Goal: Book appointment/travel/reservation

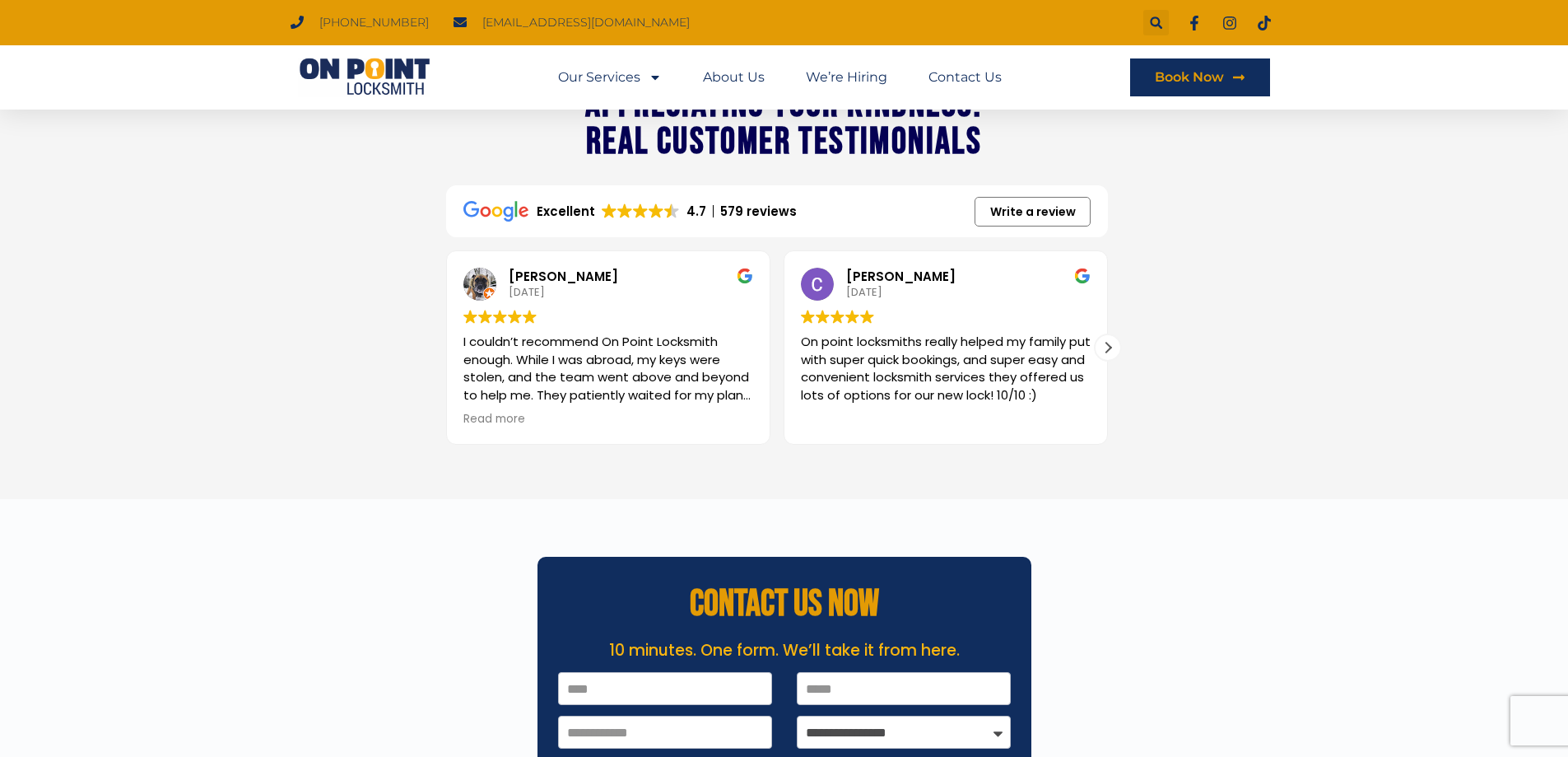
scroll to position [2389, 0]
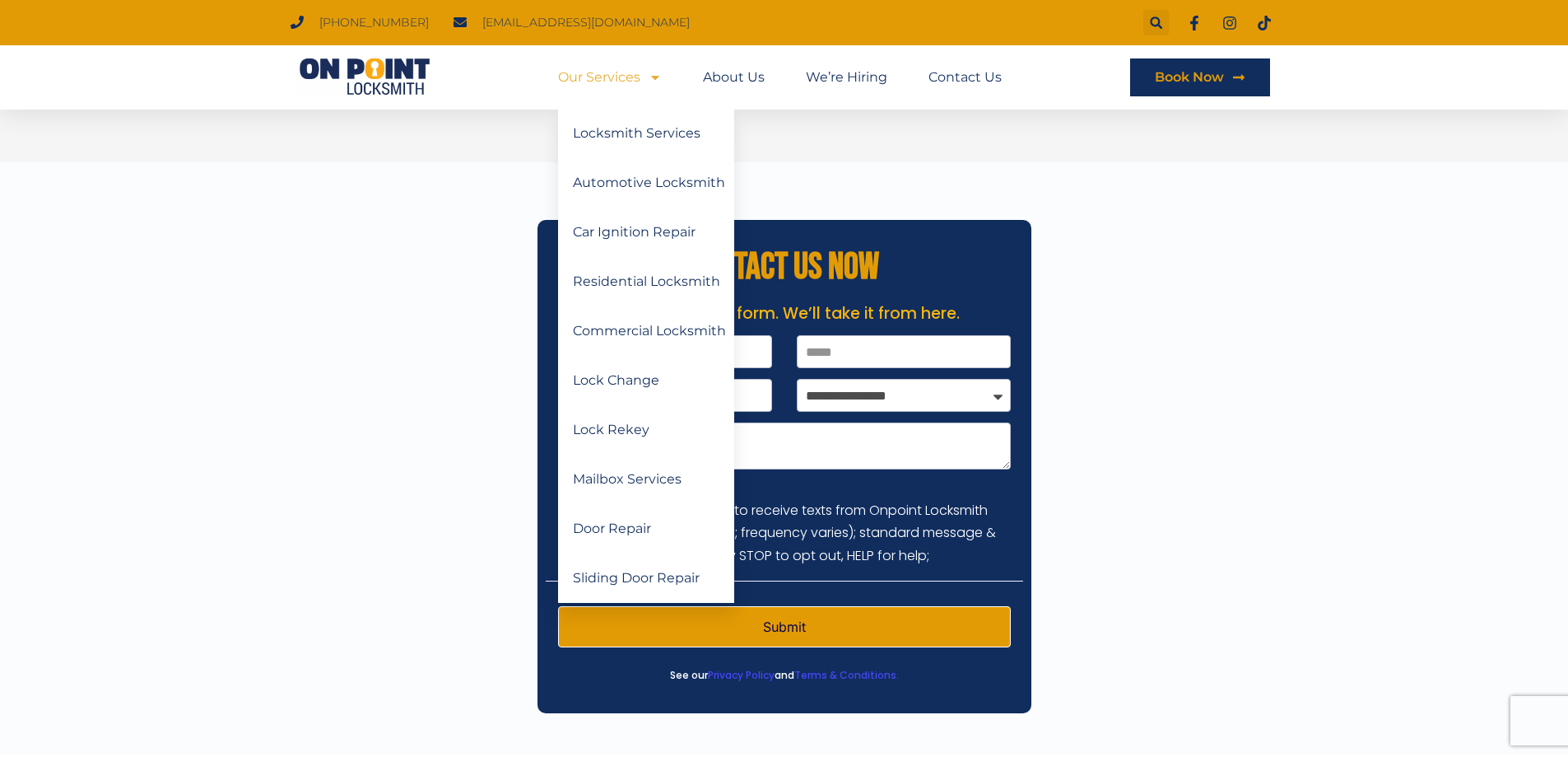
click at [656, 83] on icon "Menu" at bounding box center [655, 77] width 13 height 13
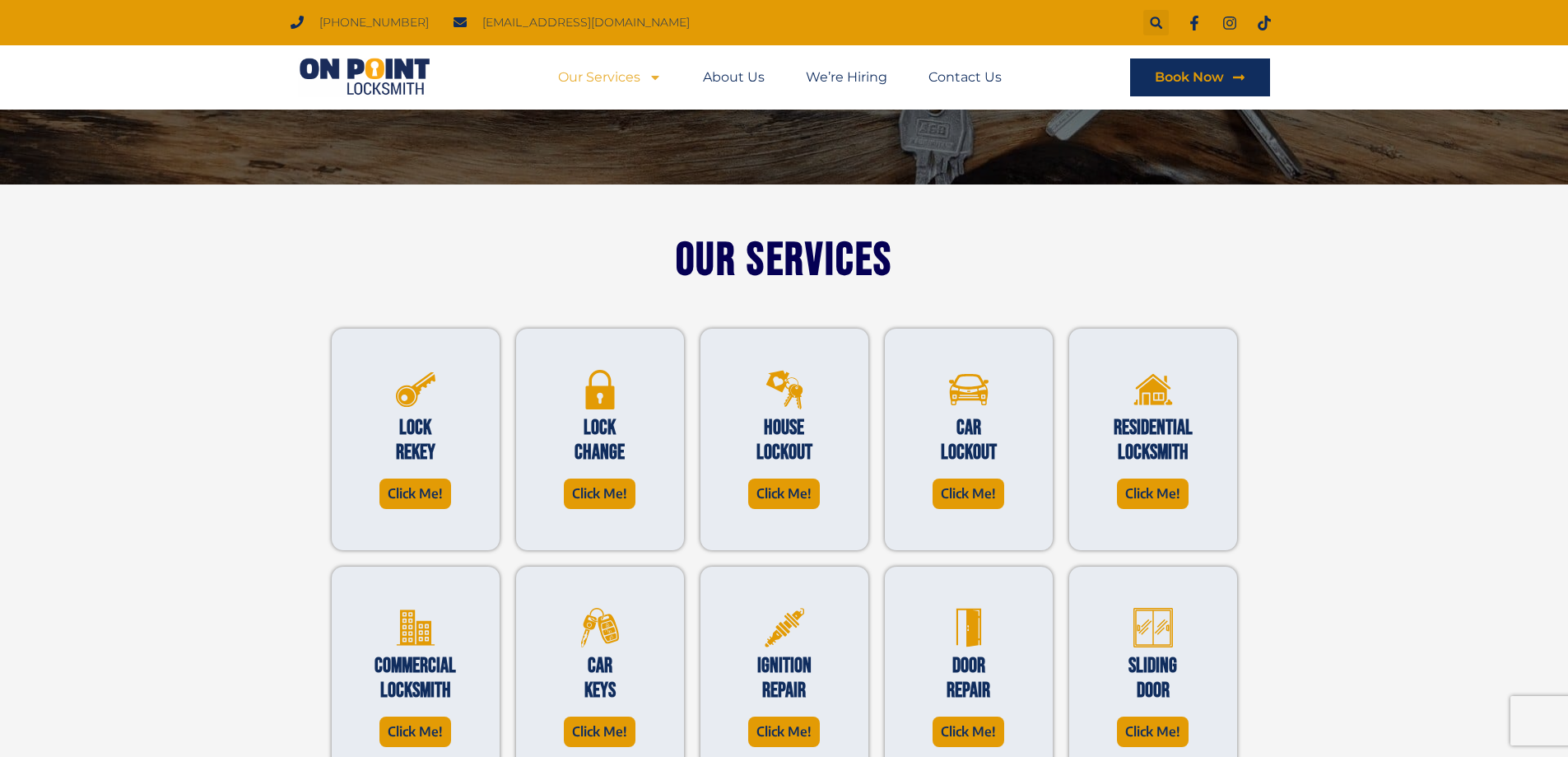
scroll to position [222, 0]
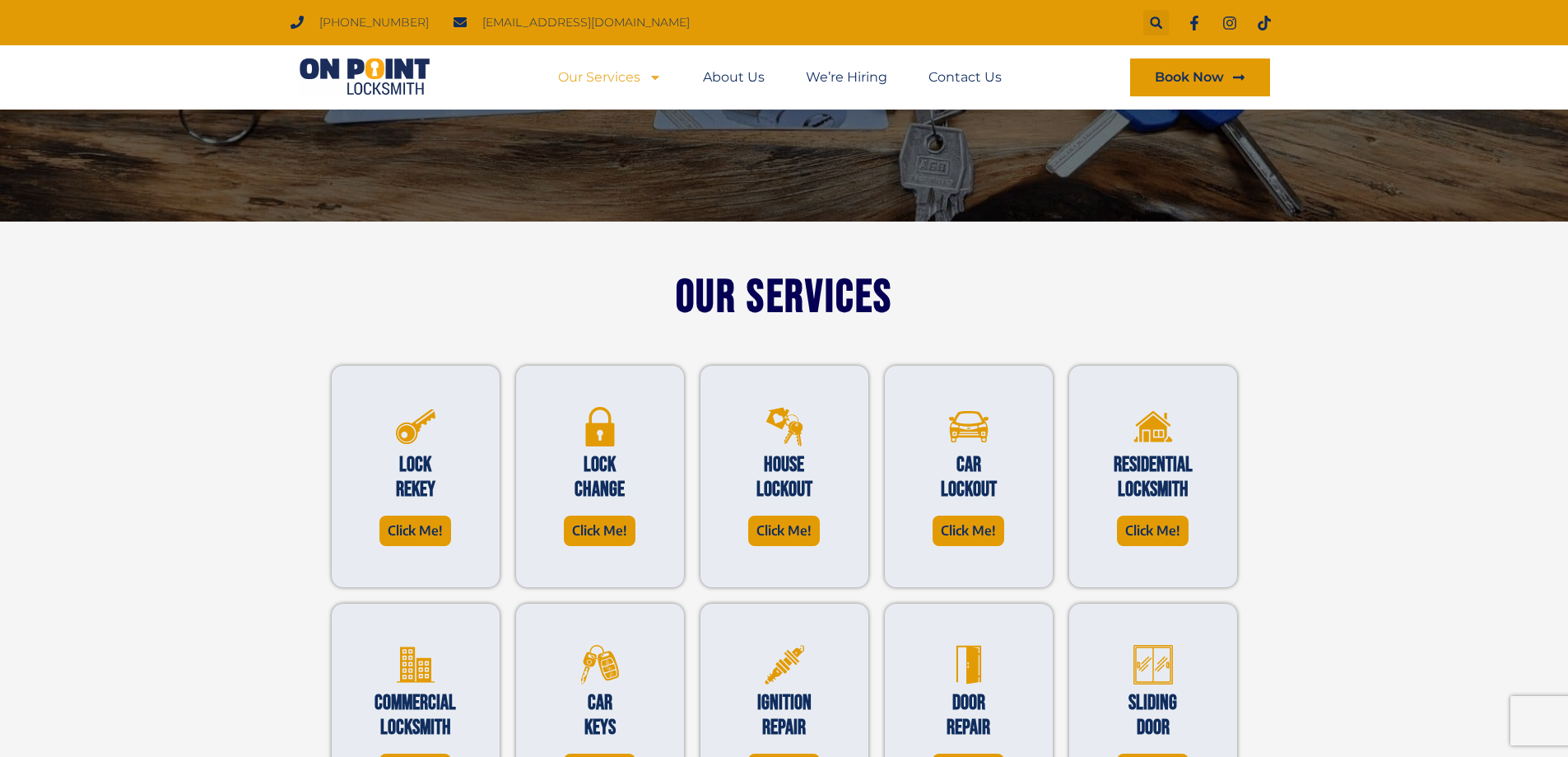
click at [1201, 75] on span "Book Now" at bounding box center [1189, 77] width 69 height 13
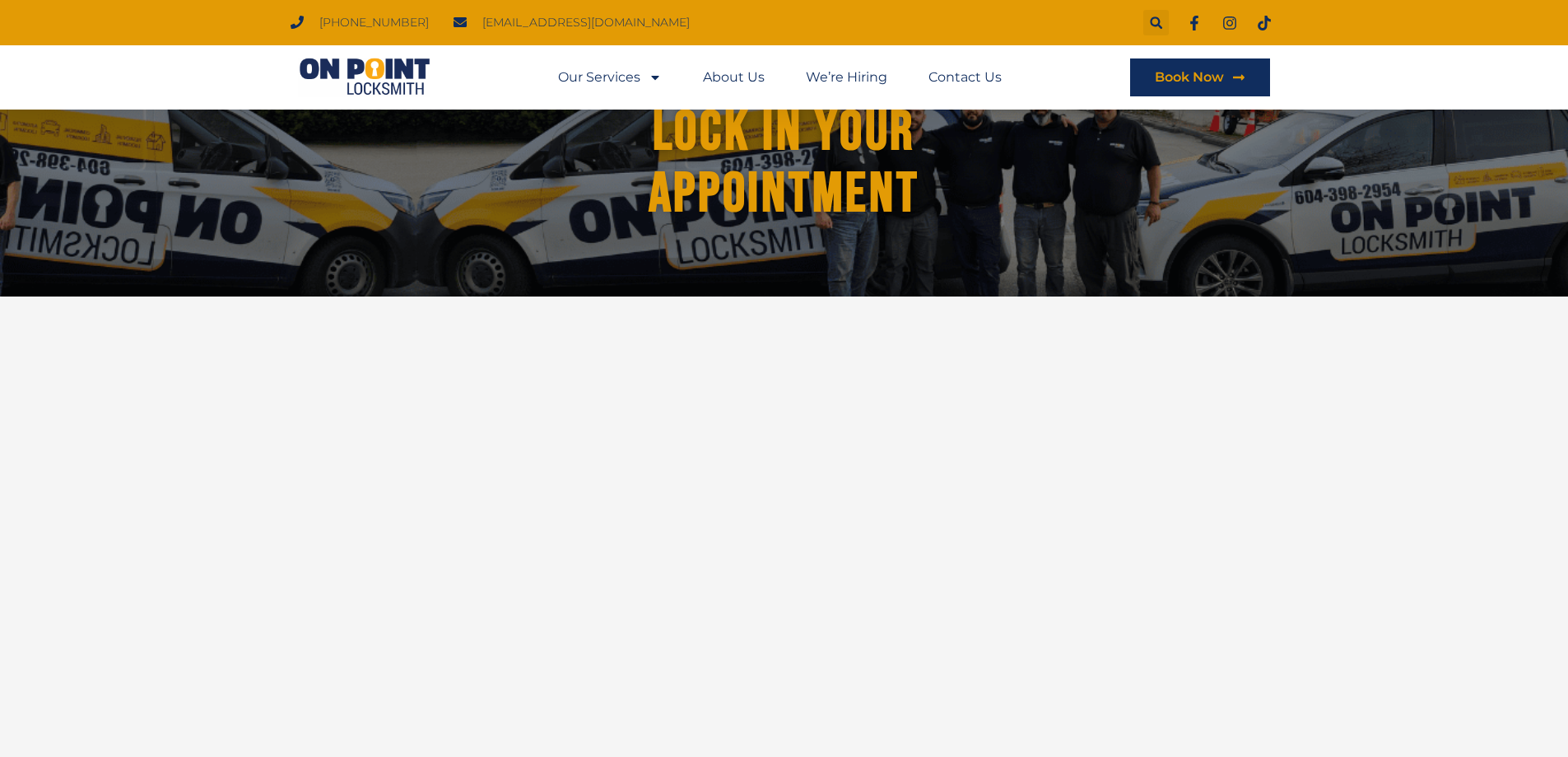
scroll to position [247, 0]
